Goal: Task Accomplishment & Management: Use online tool/utility

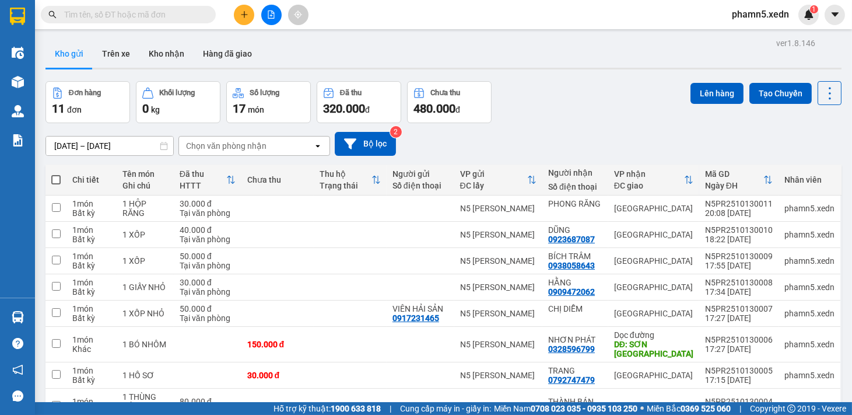
click at [57, 180] on span at bounding box center [55, 179] width 9 height 9
click at [56, 174] on input "checkbox" at bounding box center [56, 174] width 0 height 0
checkbox input "true"
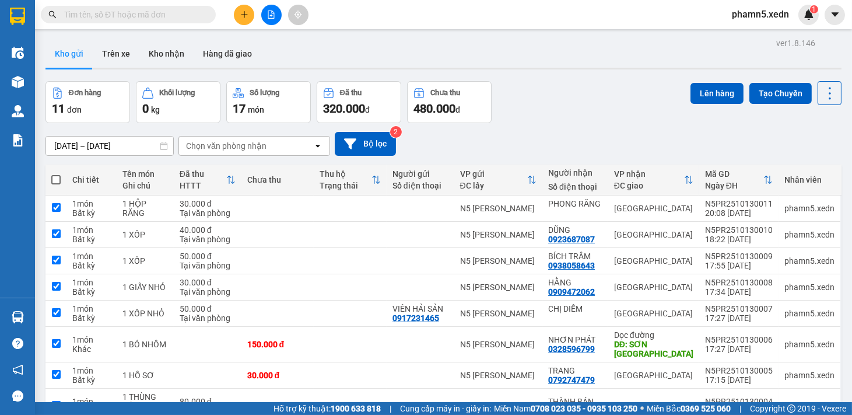
checkbox input "true"
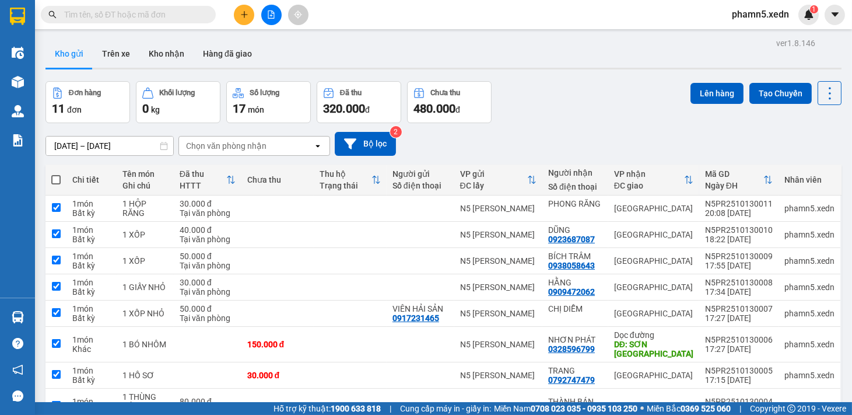
checkbox input "true"
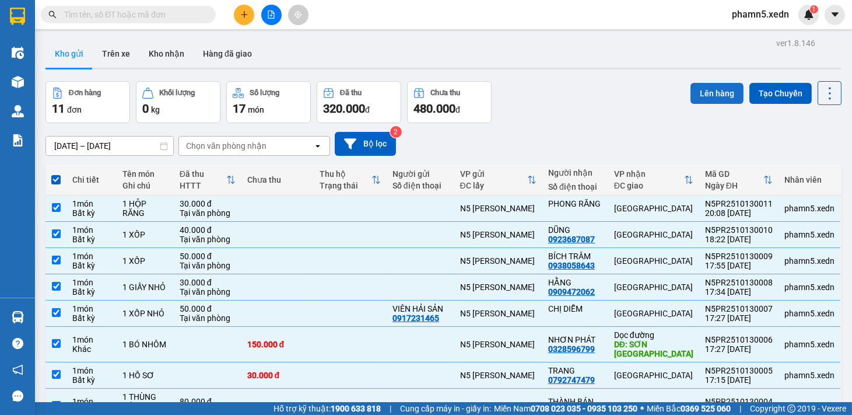
click at [712, 94] on button "Lên hàng" at bounding box center [716, 93] width 53 height 21
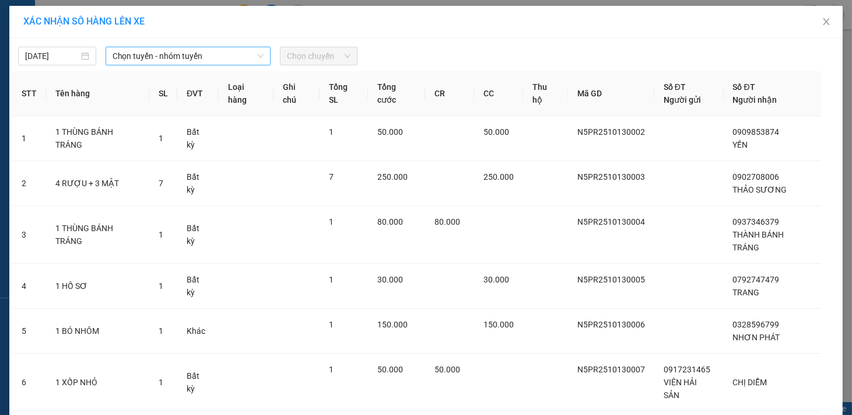
click at [257, 52] on icon "down" at bounding box center [260, 55] width 7 height 7
click at [248, 57] on span "Chọn tuyến - nhóm tuyến" at bounding box center [188, 55] width 151 height 17
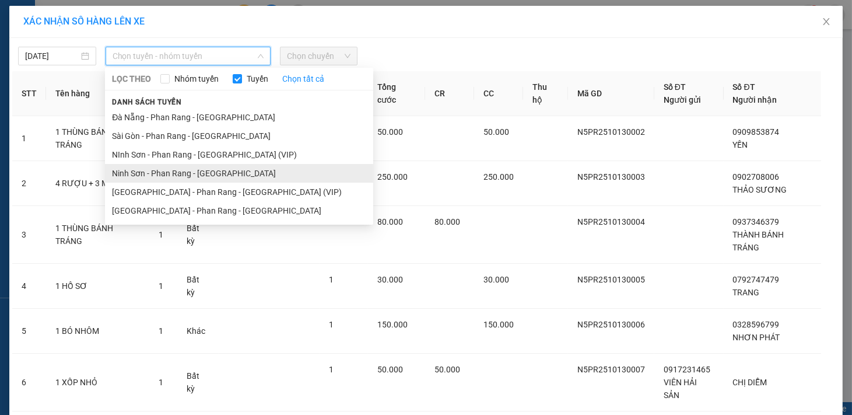
click at [209, 175] on li "Ninh Sơn - Phan Rang - [GEOGRAPHIC_DATA]" at bounding box center [239, 173] width 268 height 19
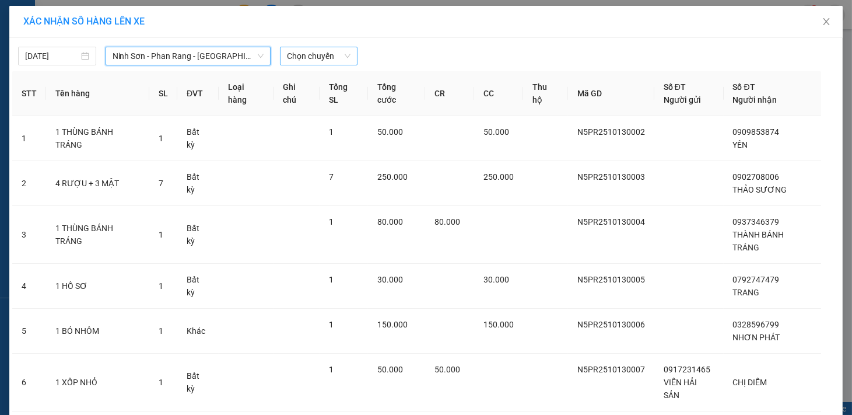
click at [347, 53] on div "Chọn chuyến" at bounding box center [319, 56] width 78 height 19
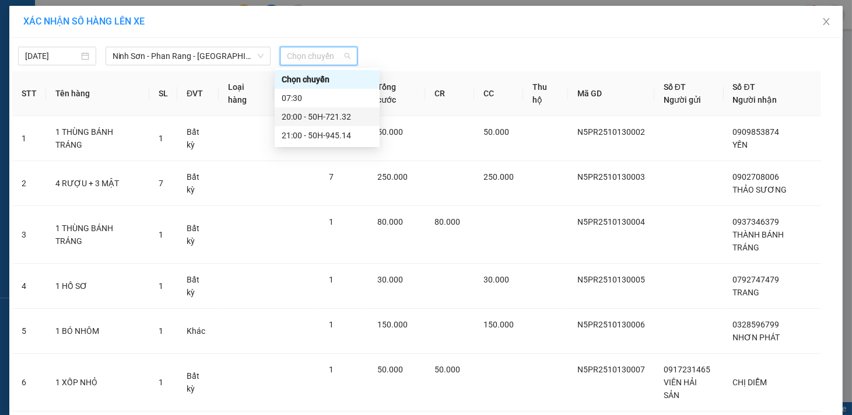
click at [343, 114] on div "20:00 - 50H-721.32" at bounding box center [327, 116] width 91 height 13
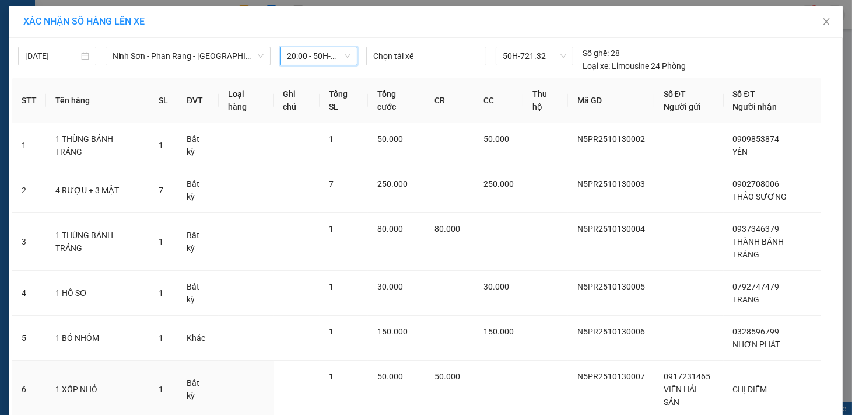
scroll to position [243, 0]
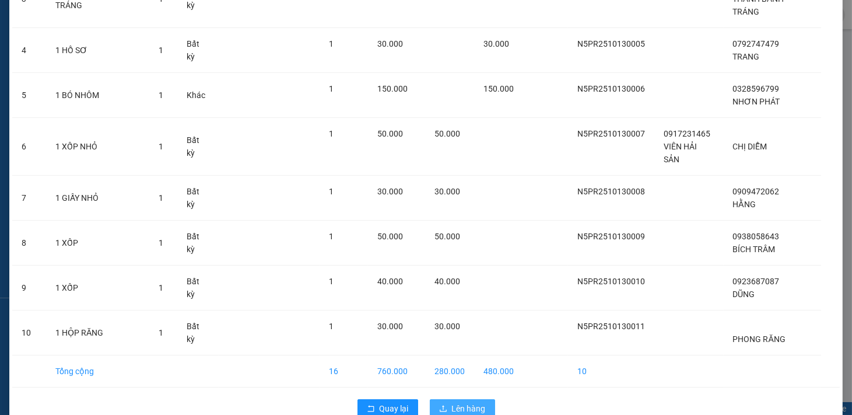
click at [452, 402] on span "Lên hàng" at bounding box center [469, 408] width 34 height 13
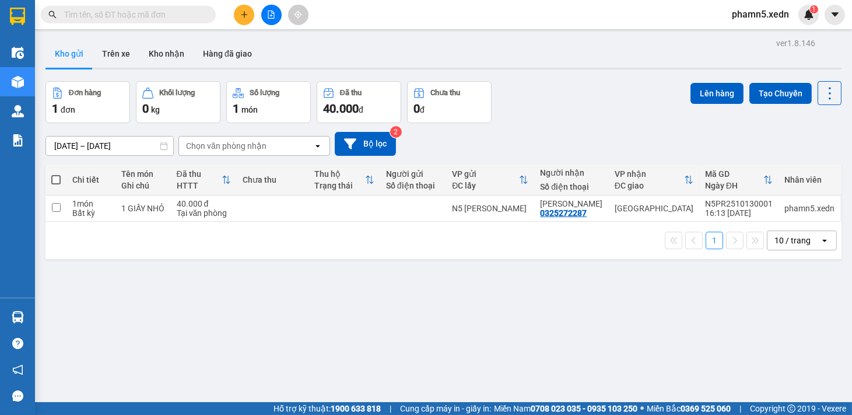
click at [59, 178] on span at bounding box center [55, 179] width 9 height 9
click at [56, 174] on input "checkbox" at bounding box center [56, 174] width 0 height 0
checkbox input "true"
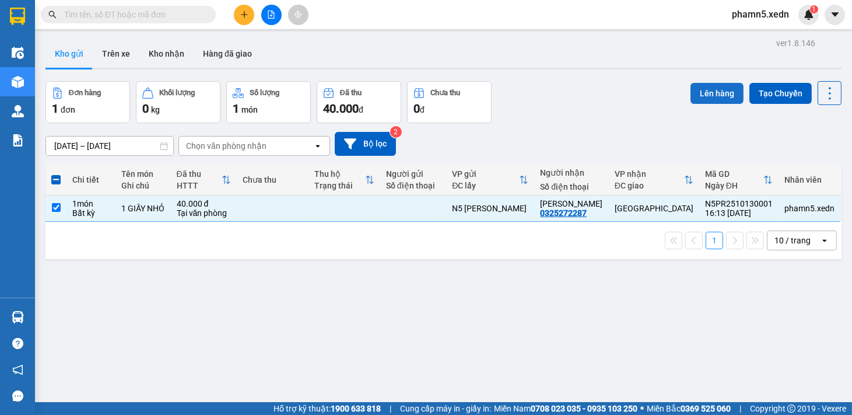
click at [706, 93] on button "Lên hàng" at bounding box center [716, 93] width 53 height 21
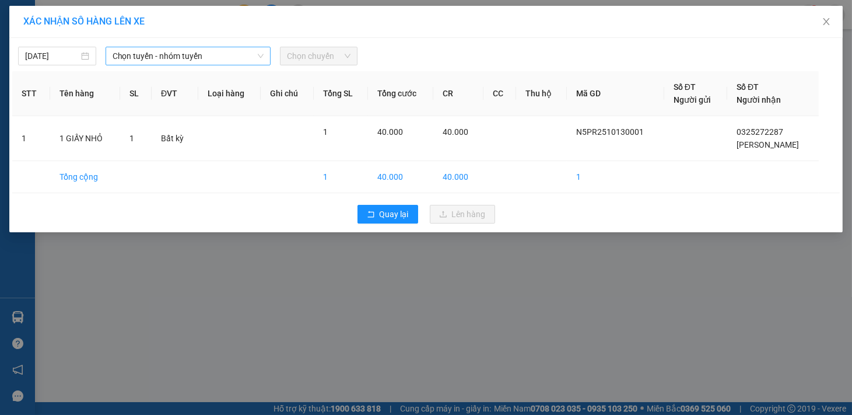
click at [262, 50] on span "Chọn tuyến - nhóm tuyến" at bounding box center [188, 55] width 151 height 17
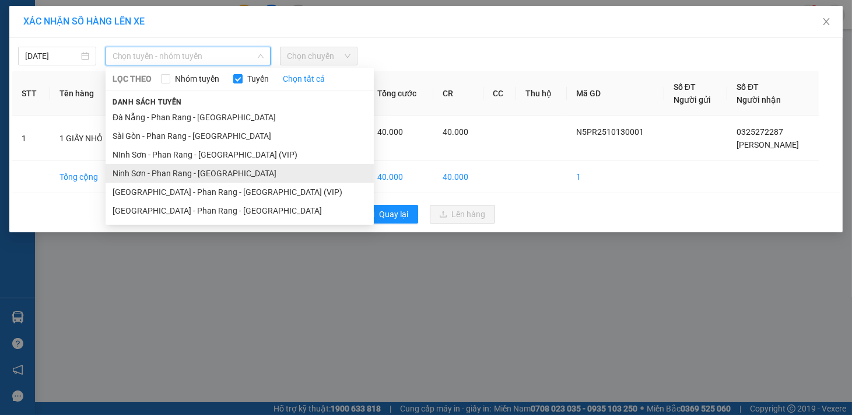
click at [217, 173] on li "Ninh Sơn - Phan Rang - [GEOGRAPHIC_DATA]" at bounding box center [240, 173] width 268 height 19
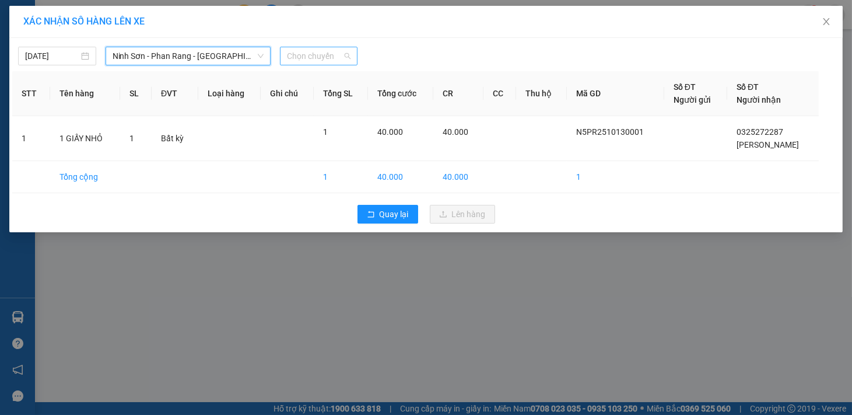
click at [351, 54] on div "Chọn chuyến" at bounding box center [319, 56] width 78 height 19
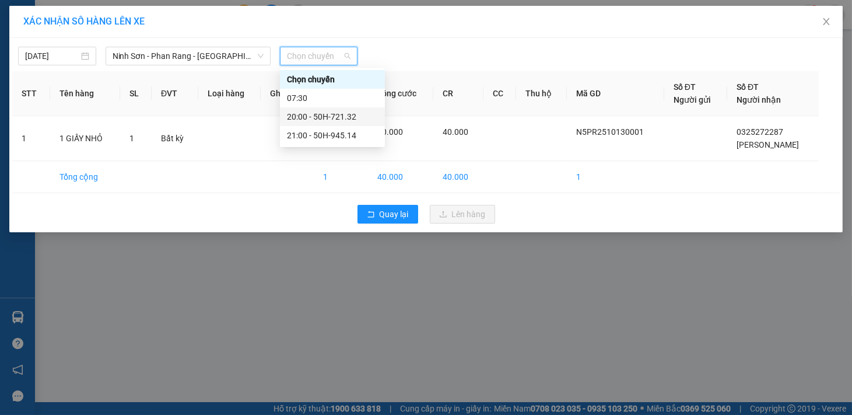
click at [339, 118] on div "20:00 - 50H-721.32" at bounding box center [332, 116] width 91 height 13
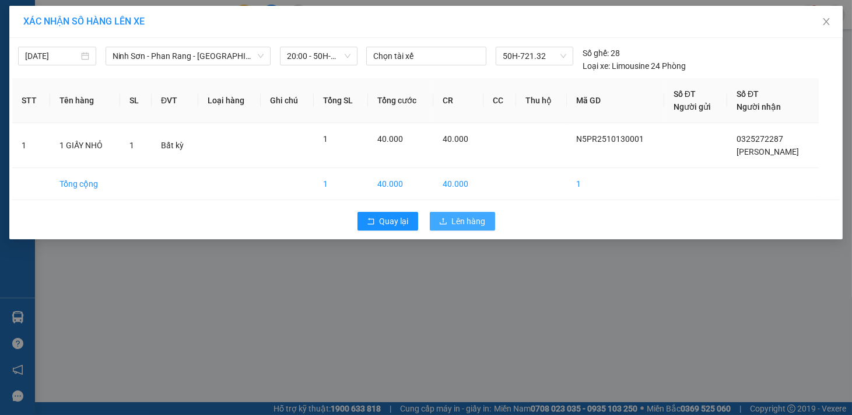
click at [461, 222] on span "Lên hàng" at bounding box center [469, 221] width 34 height 13
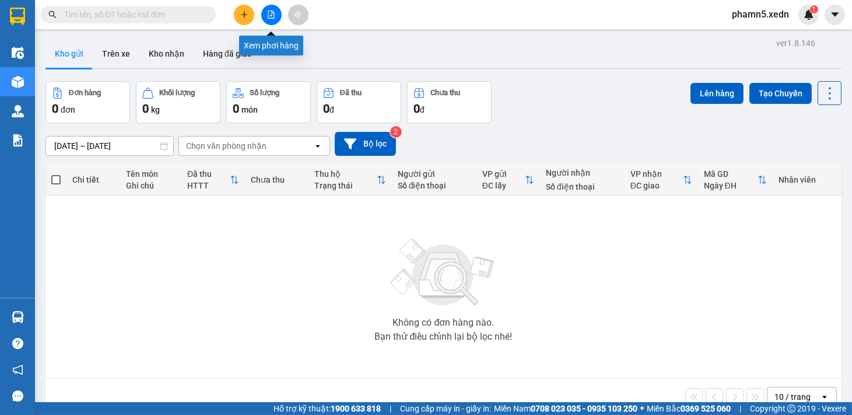
click at [273, 16] on icon "file-add" at bounding box center [271, 14] width 8 height 8
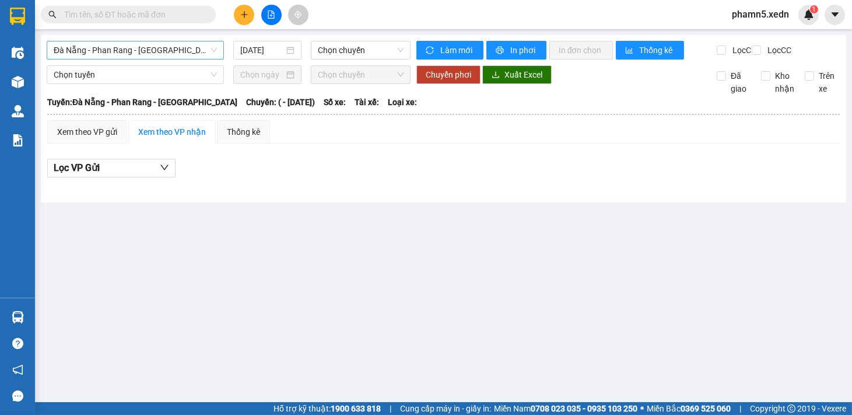
click at [212, 47] on span "Đà Nẵng - Phan Rang - [GEOGRAPHIC_DATA]" at bounding box center [135, 49] width 163 height 17
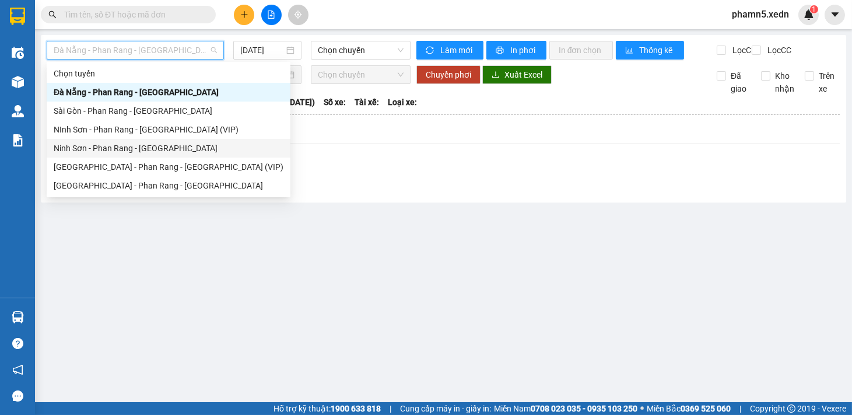
click at [164, 148] on div "Ninh Sơn - Phan Rang - [GEOGRAPHIC_DATA]" at bounding box center [169, 148] width 230 height 13
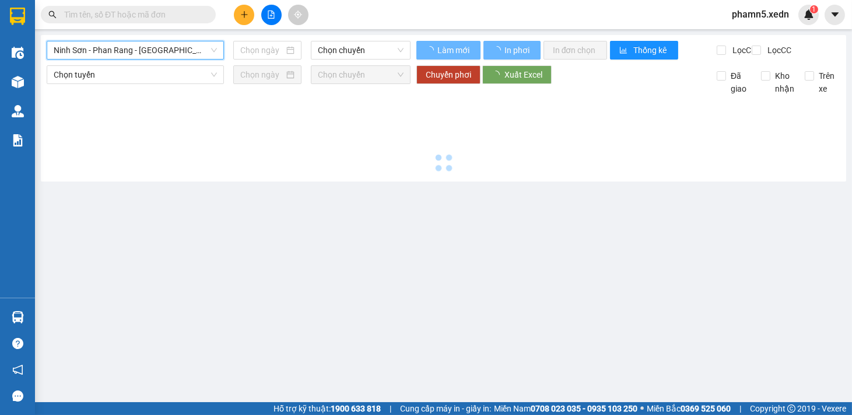
type input "[DATE]"
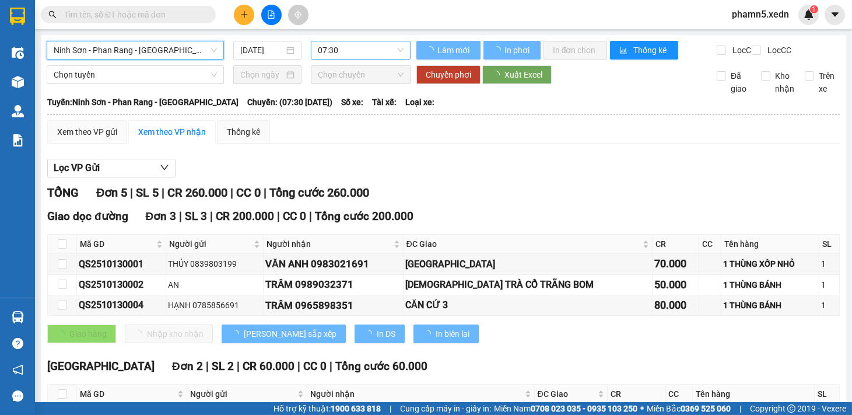
click at [398, 48] on span "07:30" at bounding box center [361, 49] width 86 height 17
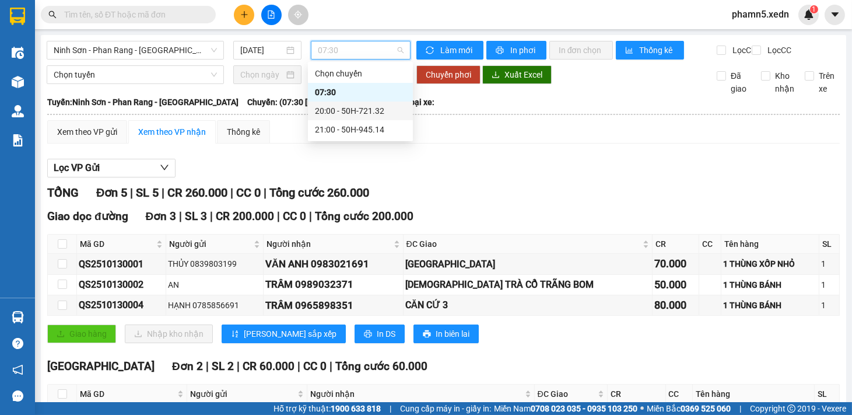
click at [371, 113] on div "20:00 - 50H-721.32" at bounding box center [360, 110] width 91 height 13
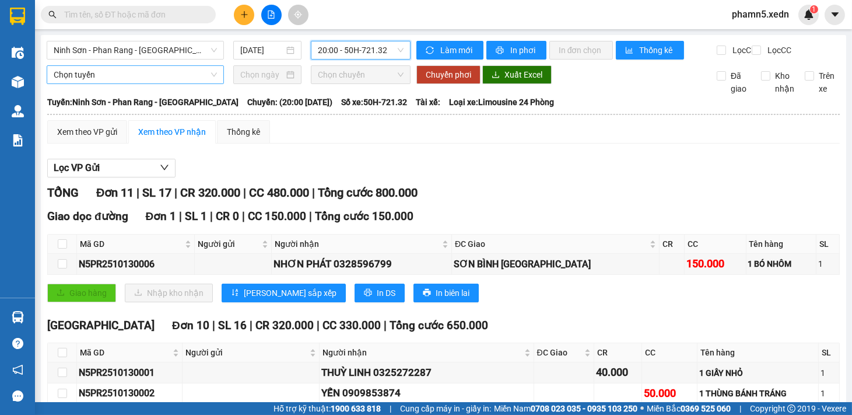
click at [214, 83] on span "Chọn tuyến" at bounding box center [135, 74] width 163 height 17
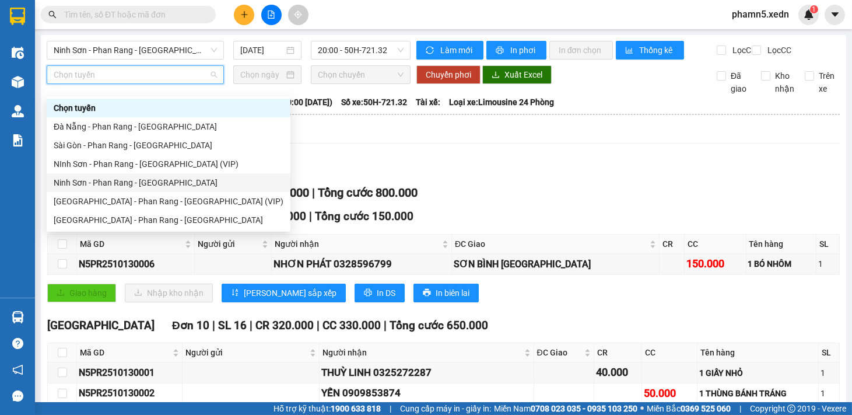
click at [160, 180] on div "Ninh Sơn - Phan Rang - [GEOGRAPHIC_DATA]" at bounding box center [169, 182] width 230 height 13
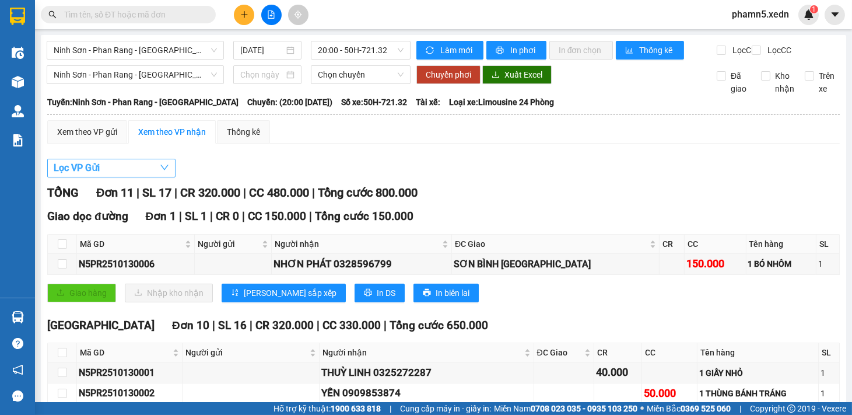
click at [160, 172] on icon "down" at bounding box center [164, 167] width 9 height 9
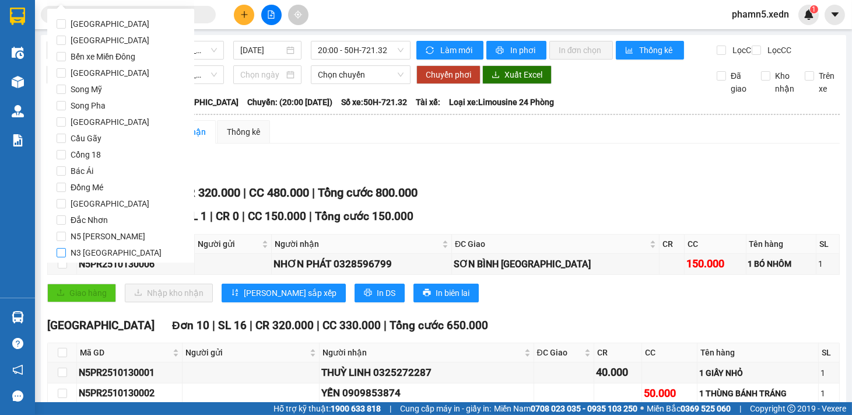
scroll to position [57, 0]
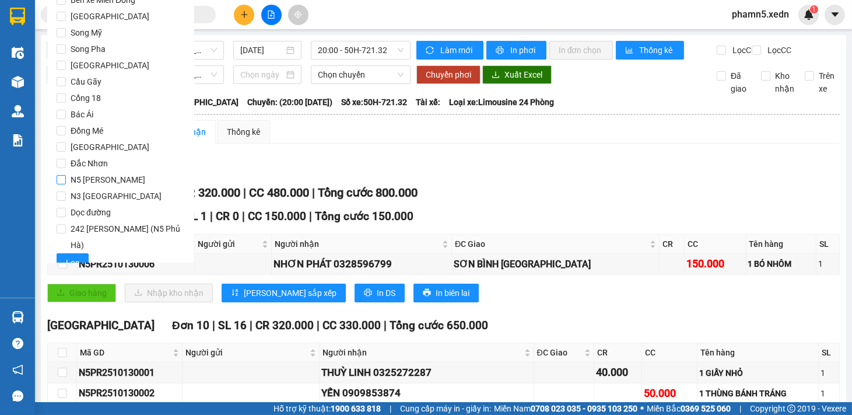
click at [63, 177] on input "N5 [PERSON_NAME]" at bounding box center [61, 179] width 9 height 9
checkbox input "true"
click at [76, 256] on span "Lọc" at bounding box center [72, 262] width 13 height 13
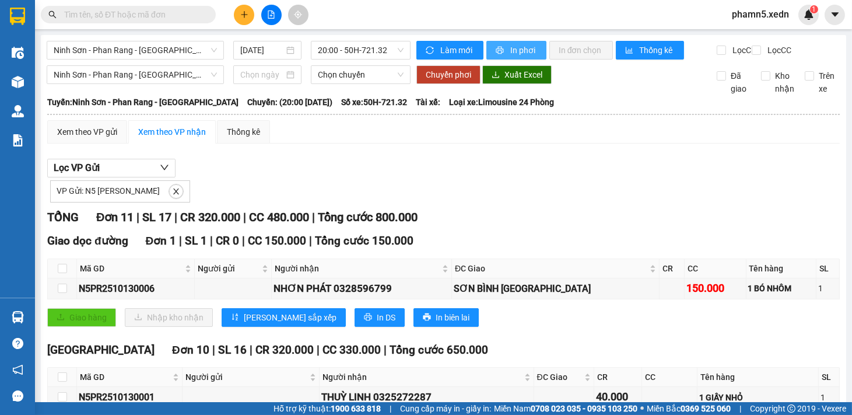
click at [521, 51] on span "In phơi" at bounding box center [523, 50] width 27 height 13
